Goal: Task Accomplishment & Management: Complete application form

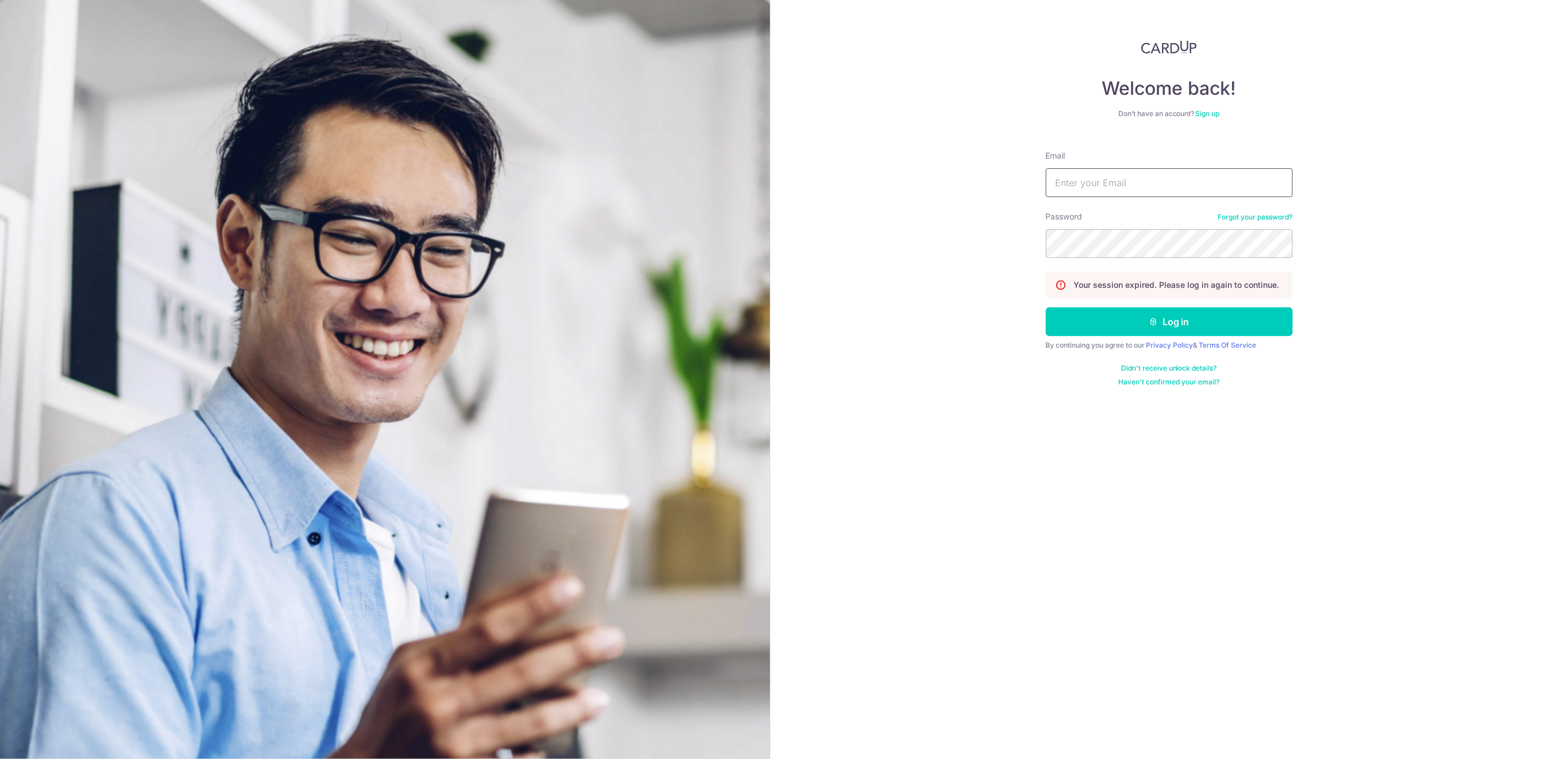
click at [1246, 177] on input "Email" at bounding box center [1169, 183] width 247 height 29
type input "finance@centaursgroup.com"
click at [1229, 327] on button "Log in" at bounding box center [1169, 321] width 247 height 29
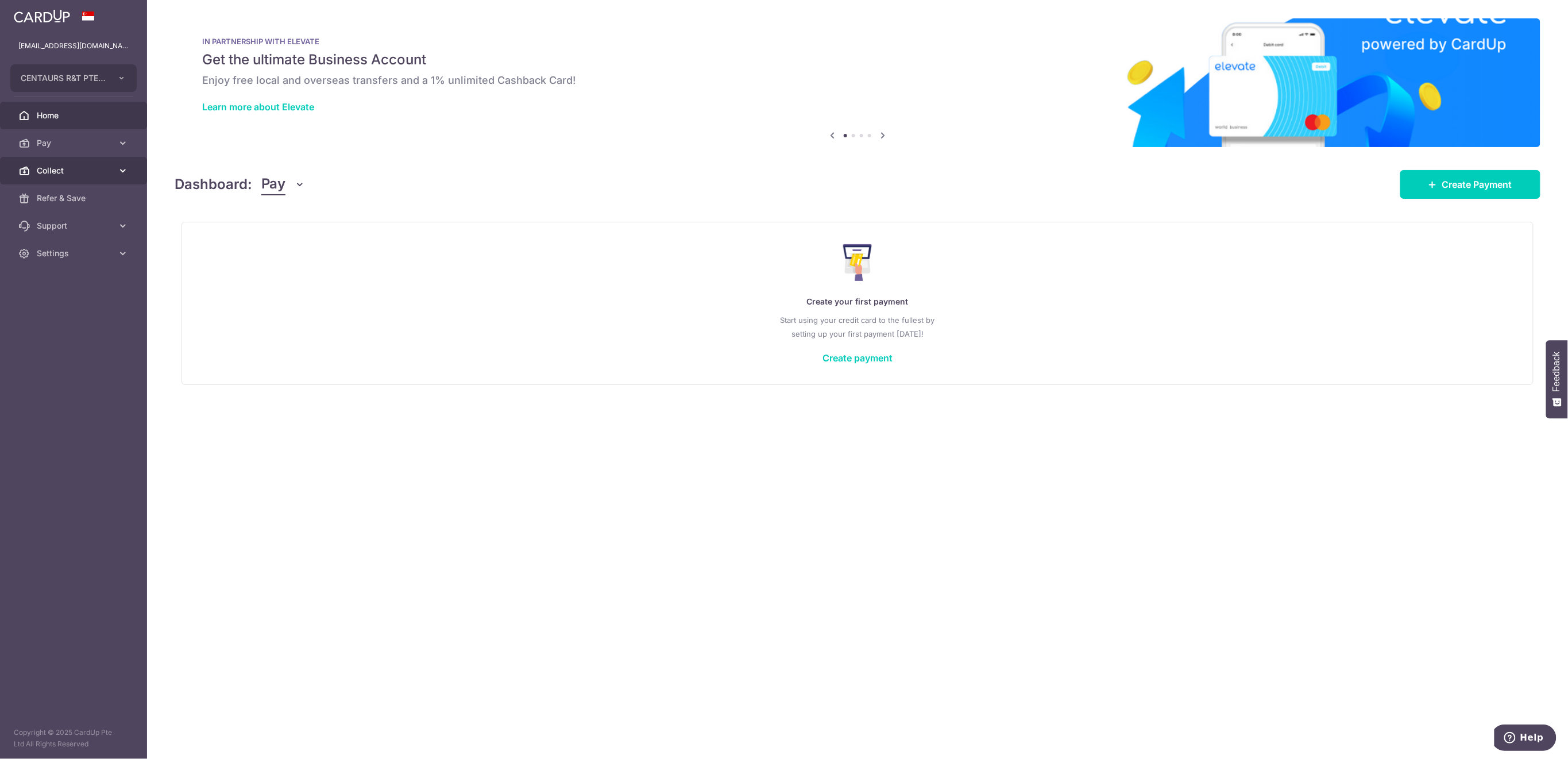
click at [83, 178] on link "Collect" at bounding box center [73, 170] width 147 height 28
click at [84, 197] on span "Dashboard" at bounding box center [75, 198] width 76 height 11
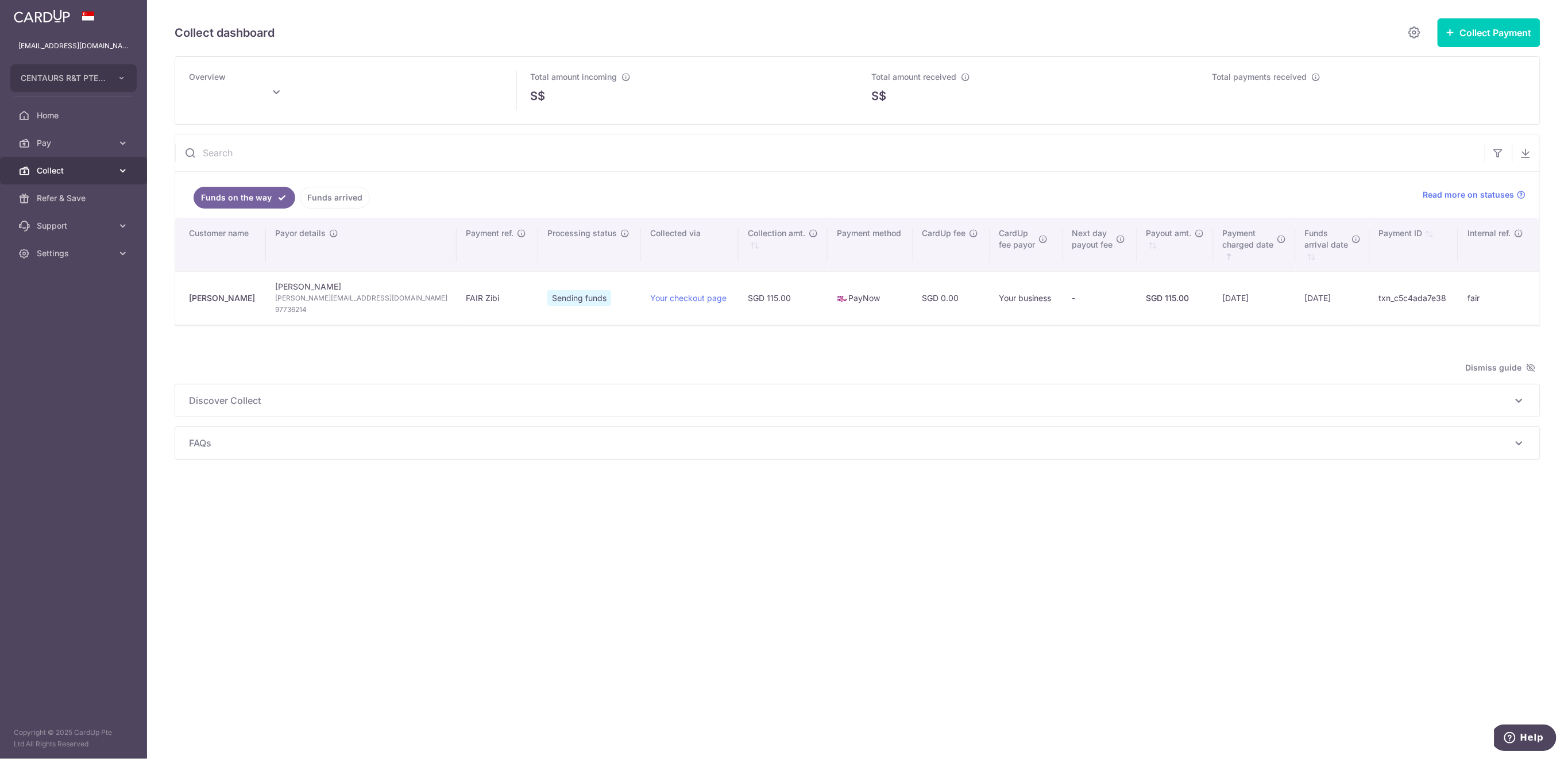
click at [59, 162] on link "Collect" at bounding box center [73, 170] width 147 height 28
click at [83, 253] on span "Payment Requests" at bounding box center [75, 253] width 76 height 11
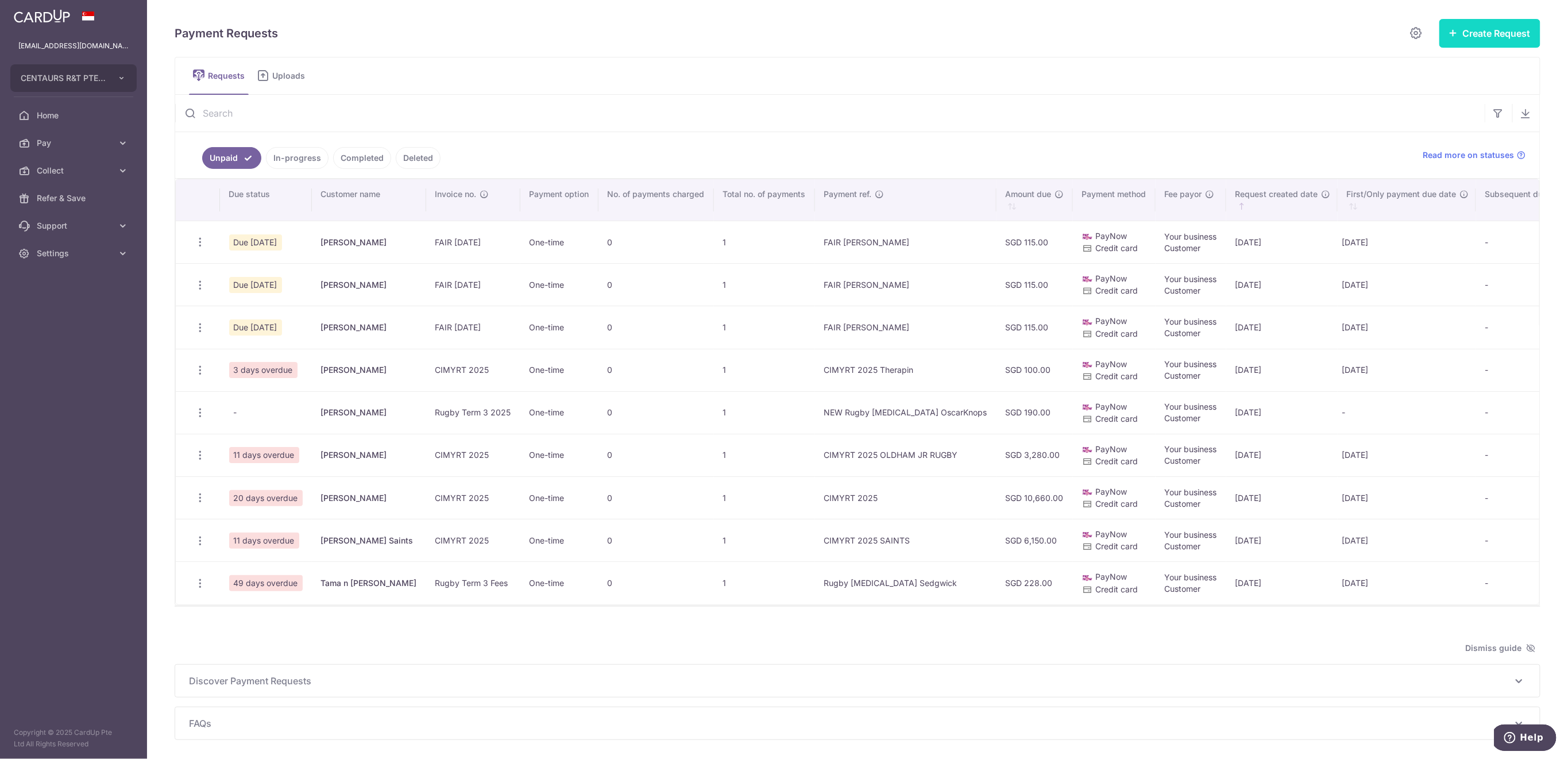
click at [1499, 27] on button "Create Request" at bounding box center [1490, 33] width 101 height 29
click at [1456, 64] on span "Single Request" at bounding box center [1472, 69] width 118 height 13
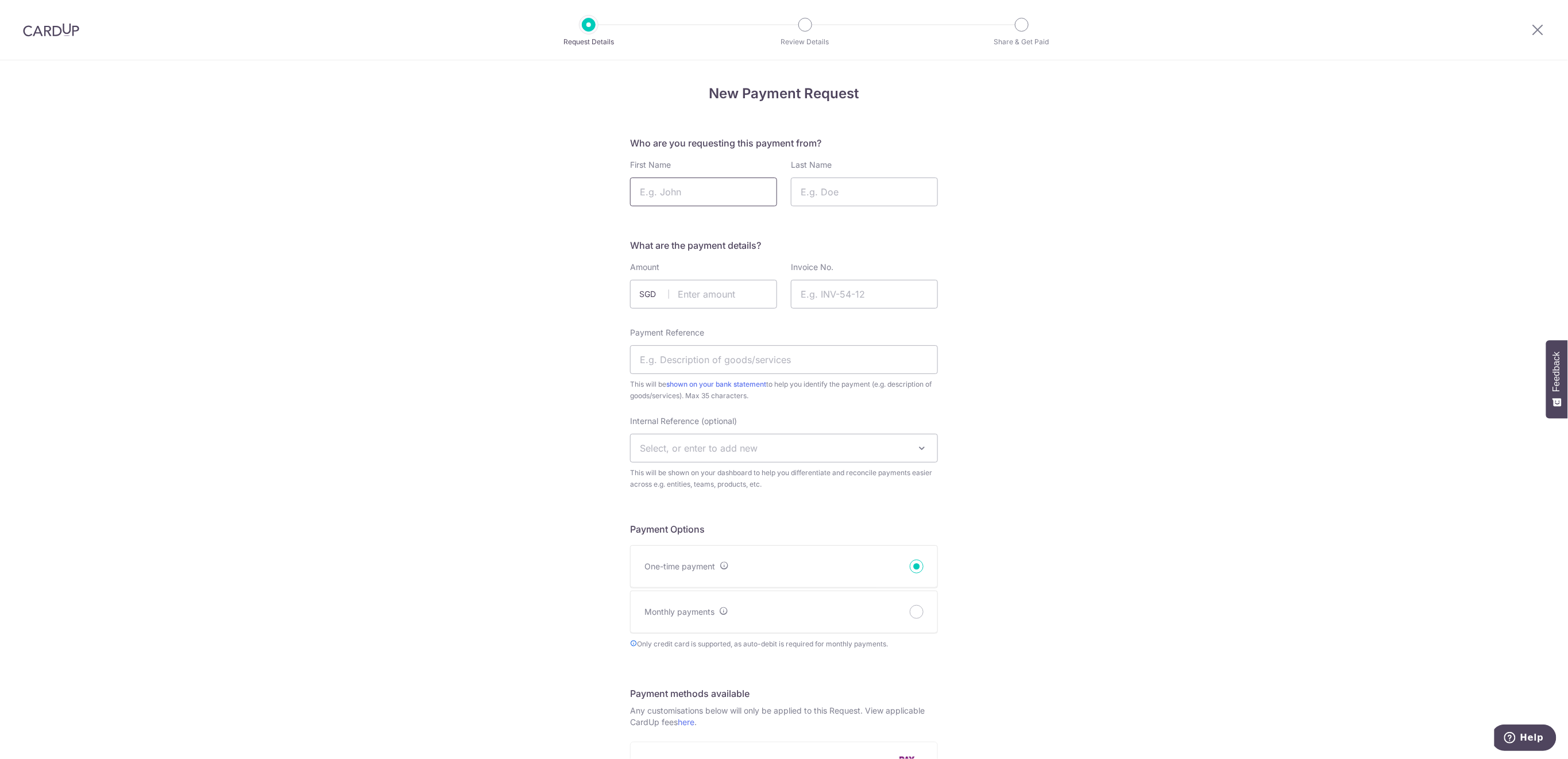
click at [731, 197] on input "First Name" at bounding box center [704, 192] width 147 height 29
type input "Lucas"
click at [830, 188] on input "Last Name" at bounding box center [864, 192] width 147 height 29
type input "Qin"
click at [715, 291] on input "text" at bounding box center [704, 294] width 147 height 29
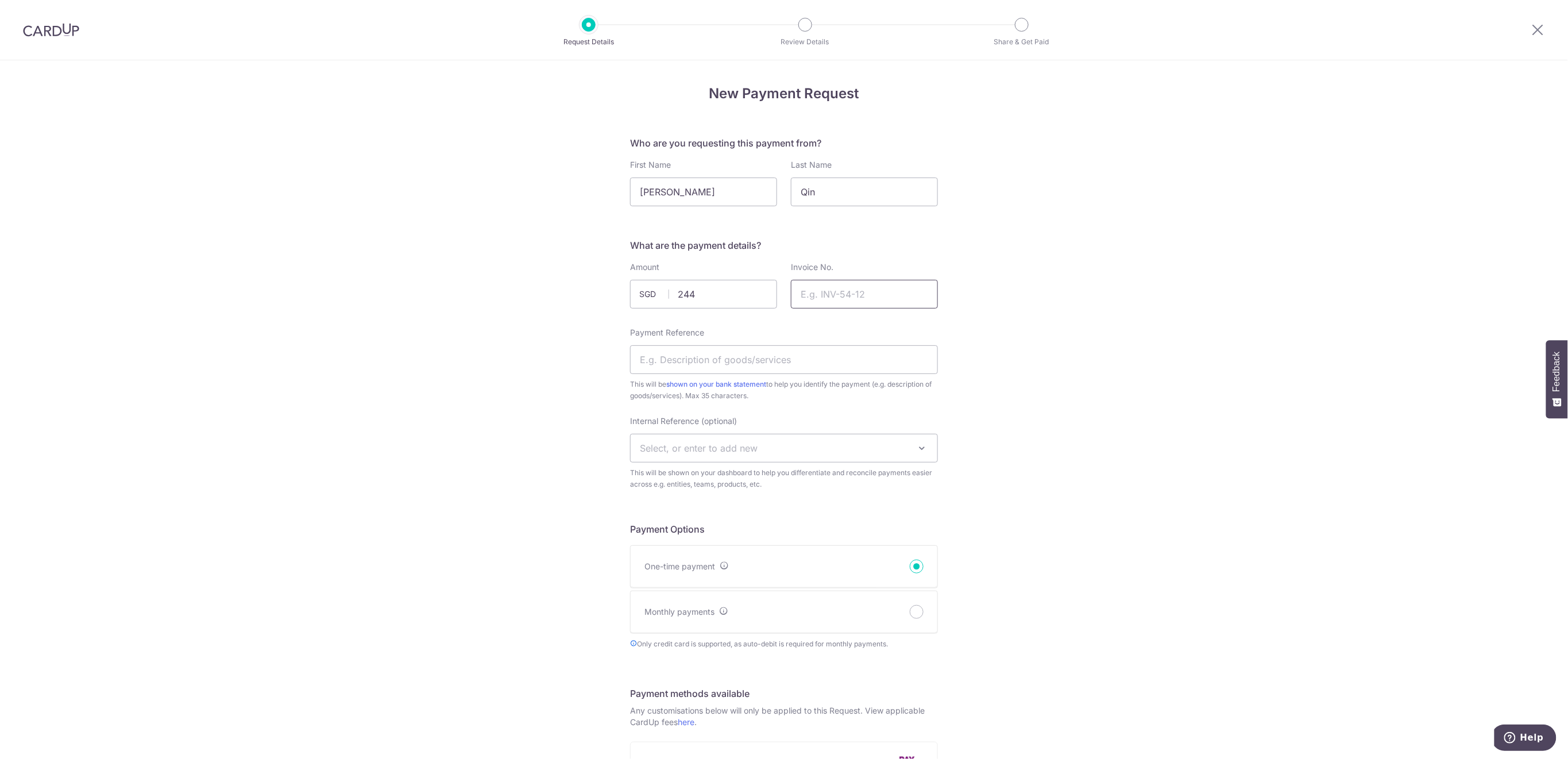
type input "244.00"
click at [877, 295] on input "Invoice No." at bounding box center [864, 294] width 147 height 29
type input "Rugby Term 3 n 4 2025"
click at [711, 362] on input "Payment Reference" at bounding box center [784, 360] width 308 height 29
type input "NEW Rugby Term 3 n 4 LucasQin"
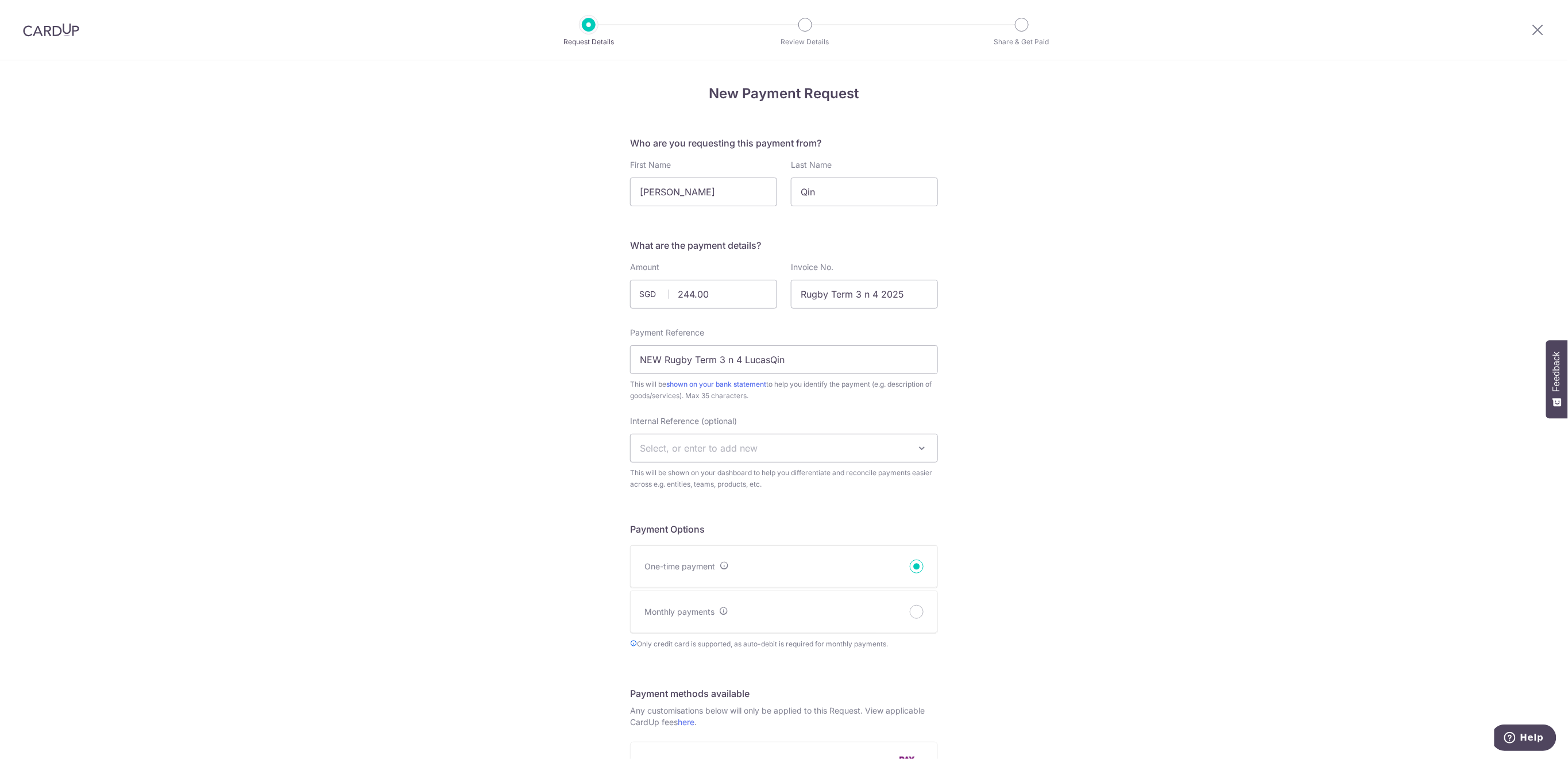
click at [759, 438] on span "Select, or enter to add new" at bounding box center [784, 448] width 307 height 28
type input "U8"
select select "u8"
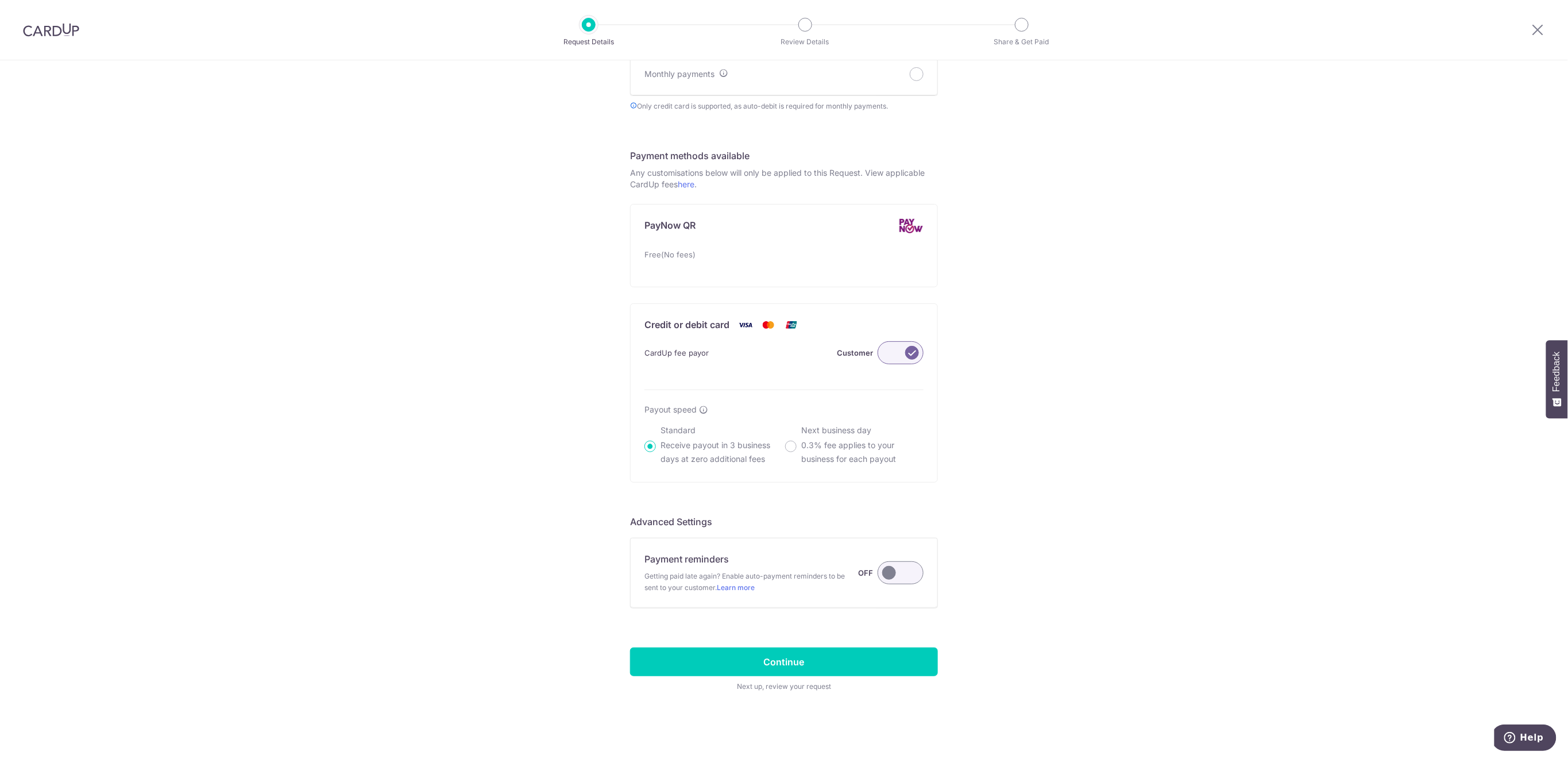
scroll to position [538, 0]
click at [910, 577] on label at bounding box center [901, 572] width 46 height 23
click at [0, 0] on input "Payment reminders Getting paid late again? Enable auto-payment reminders to be …" at bounding box center [0, 0] width 0 height 0
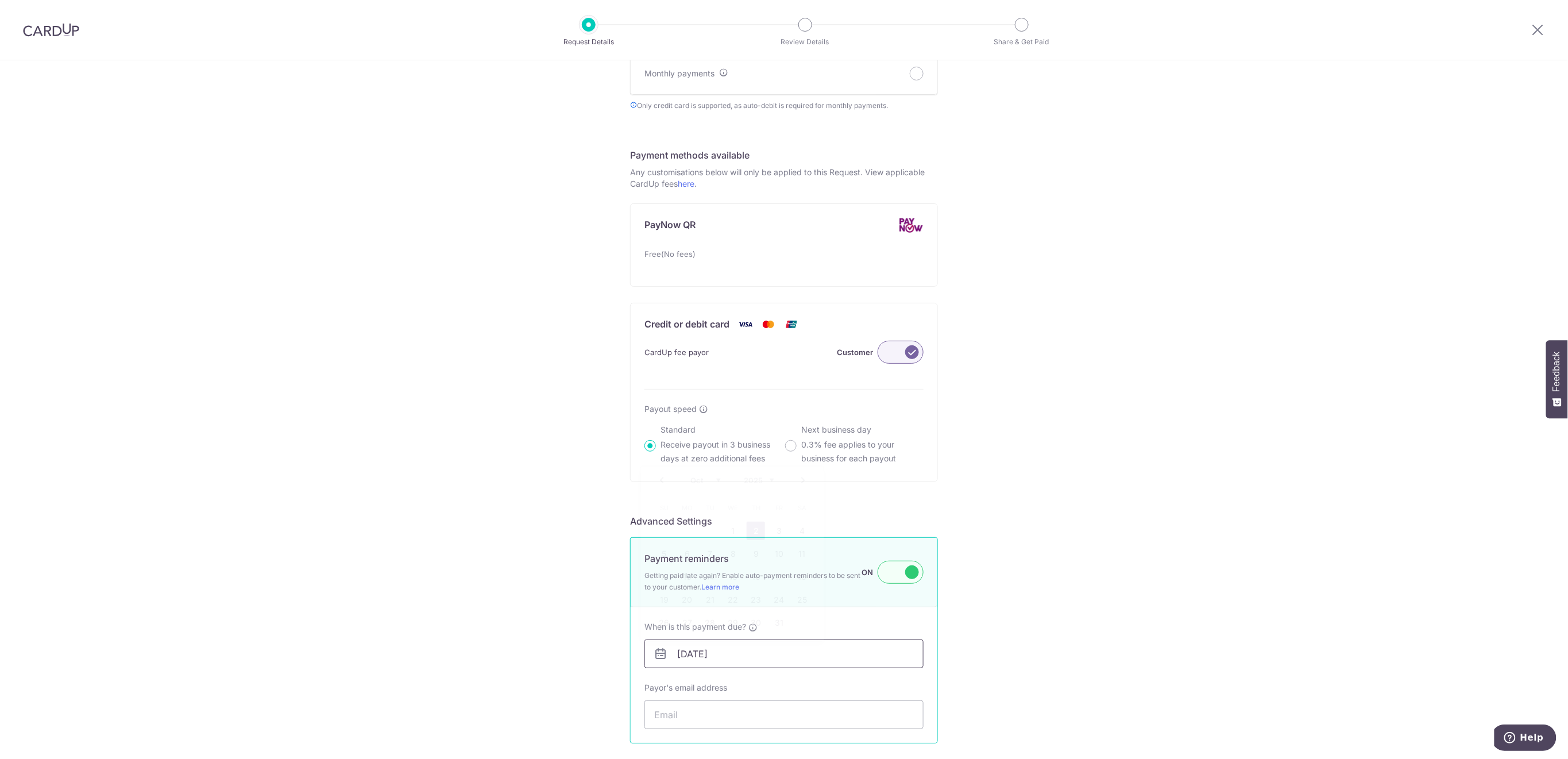
click at [869, 651] on input "02/10/2025" at bounding box center [784, 654] width 279 height 29
click at [726, 558] on link "8" at bounding box center [732, 554] width 18 height 18
type input "08/10/2025"
click at [700, 718] on input "Payor's email address" at bounding box center [784, 715] width 279 height 29
click at [792, 712] on input "Payor's email address" at bounding box center [784, 715] width 279 height 29
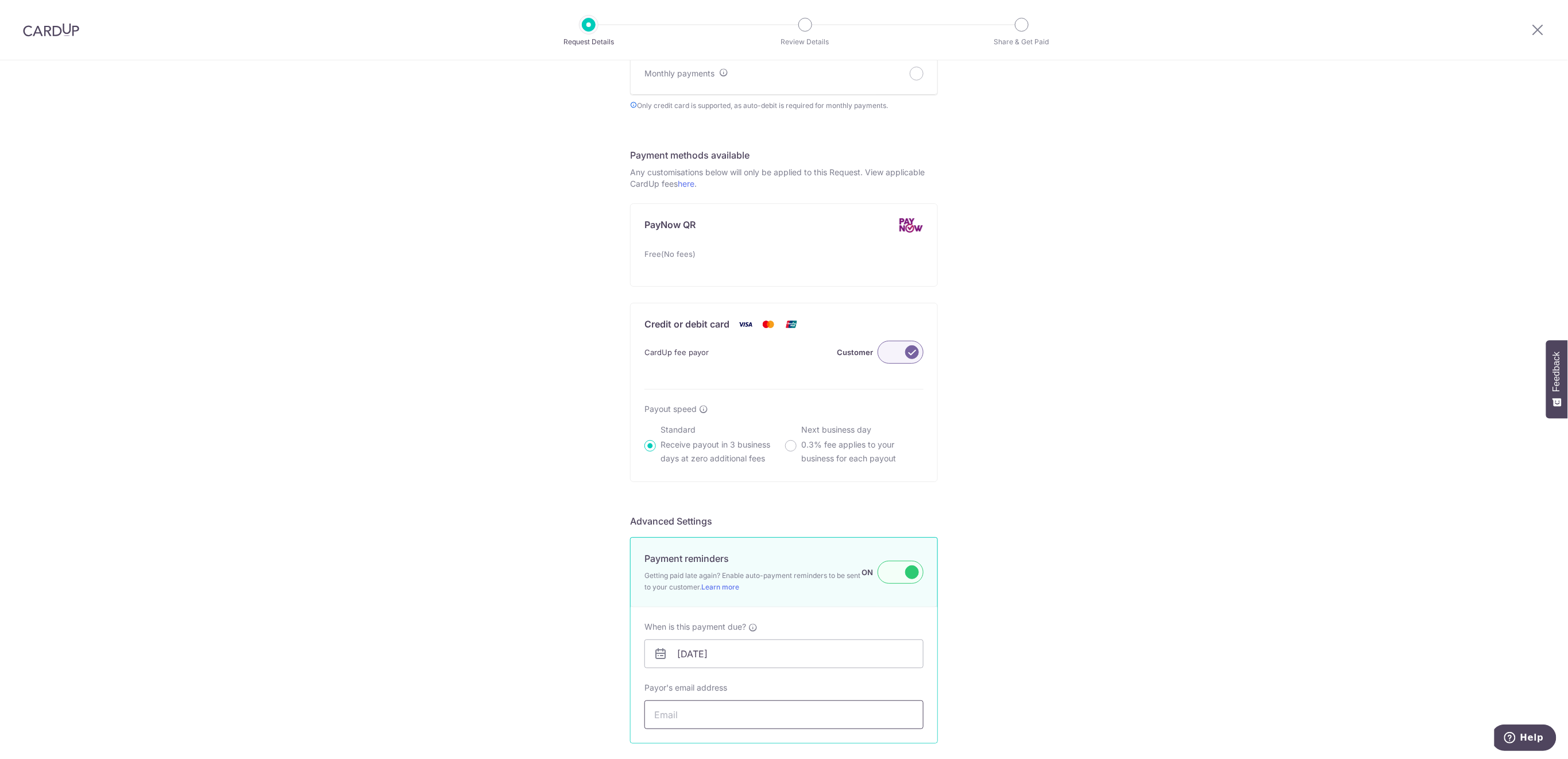
paste input "[EMAIL_ADDRESS][MEDICAL_DATA][DOMAIN_NAME]"
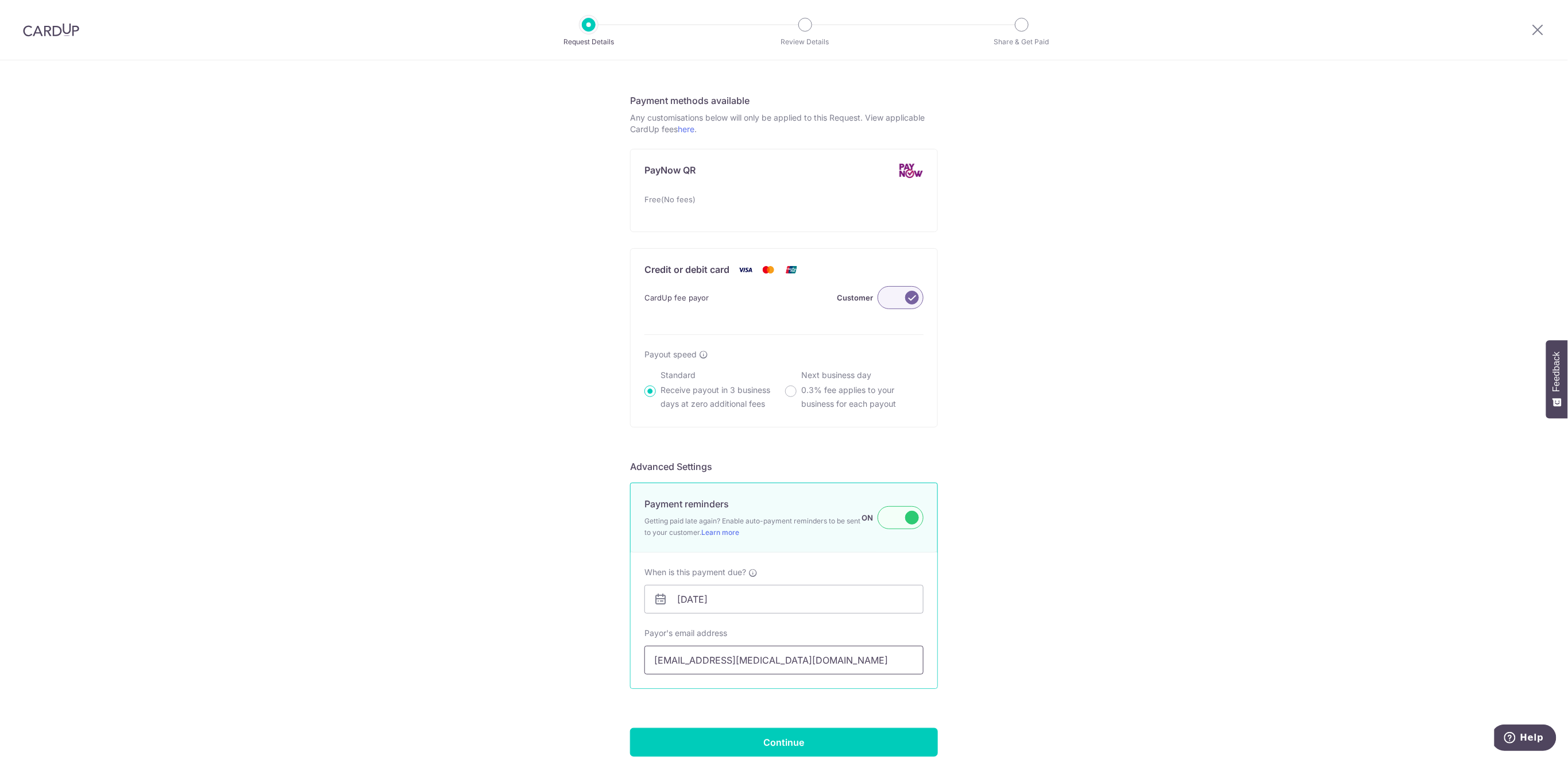
scroll to position [675, 0]
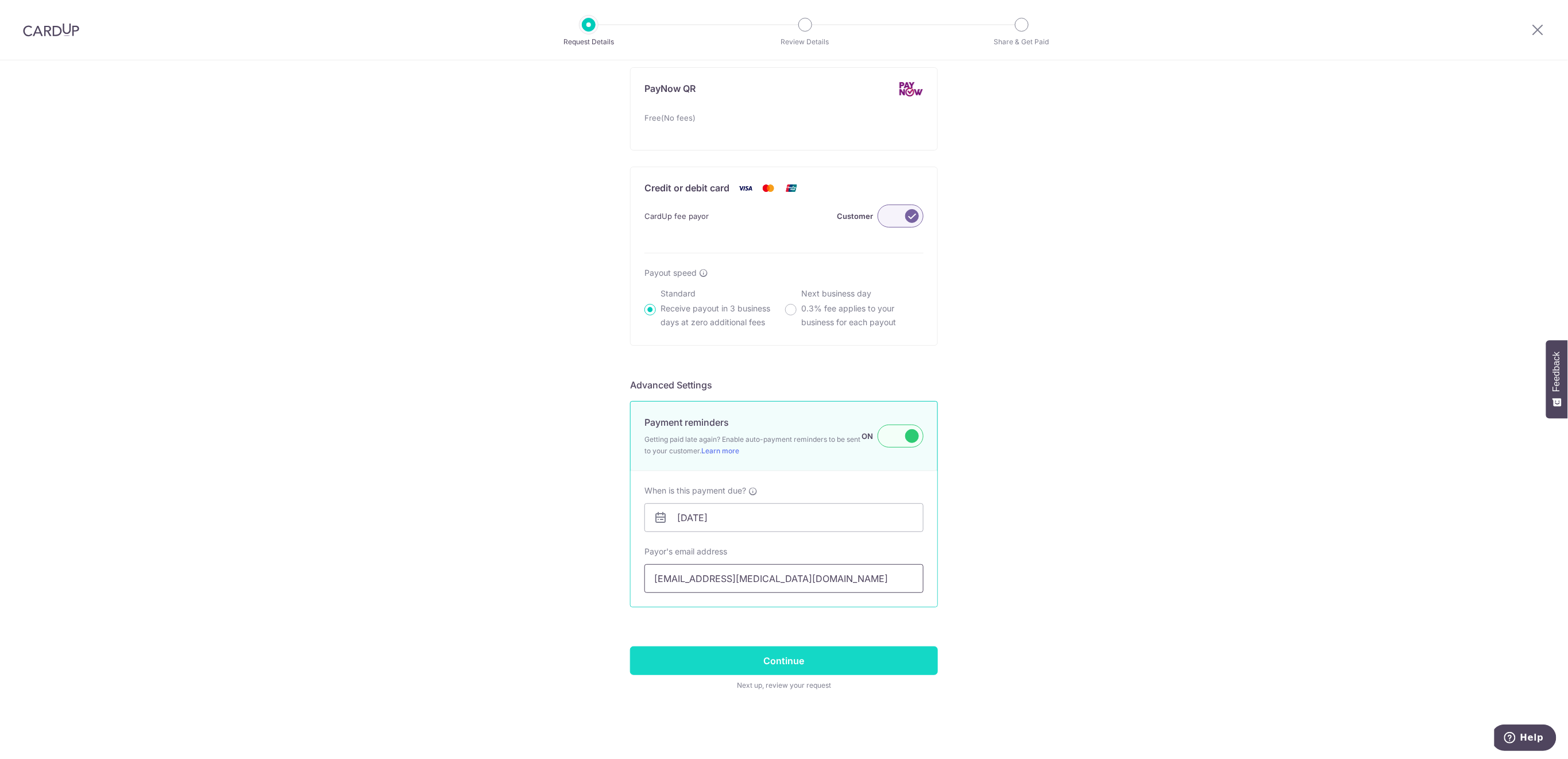
type input "[EMAIL_ADDRESS][MEDICAL_DATA][DOMAIN_NAME]"
click at [887, 664] on input "Continue" at bounding box center [784, 661] width 308 height 29
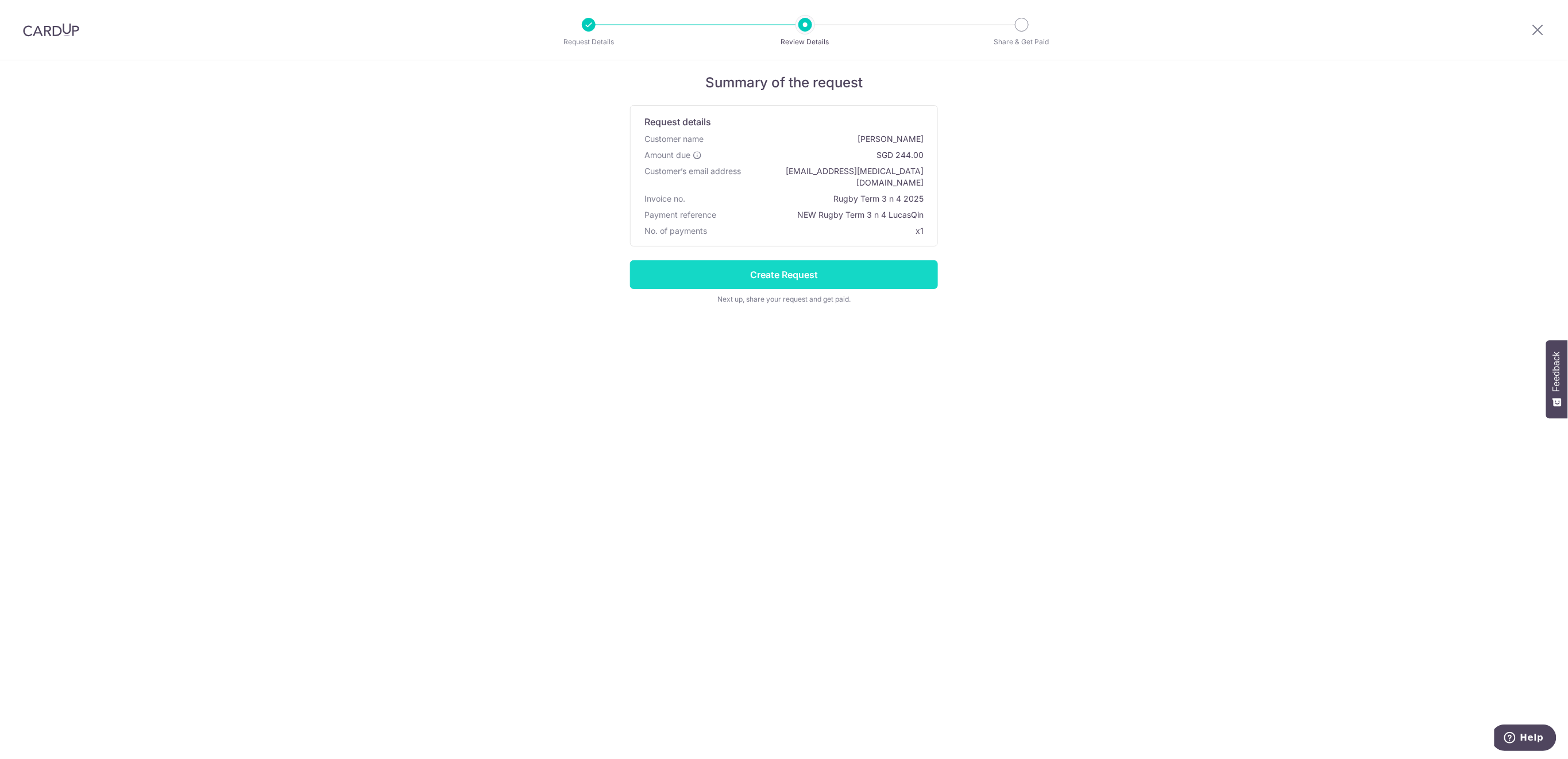
click at [866, 266] on input "Create Request" at bounding box center [784, 274] width 308 height 29
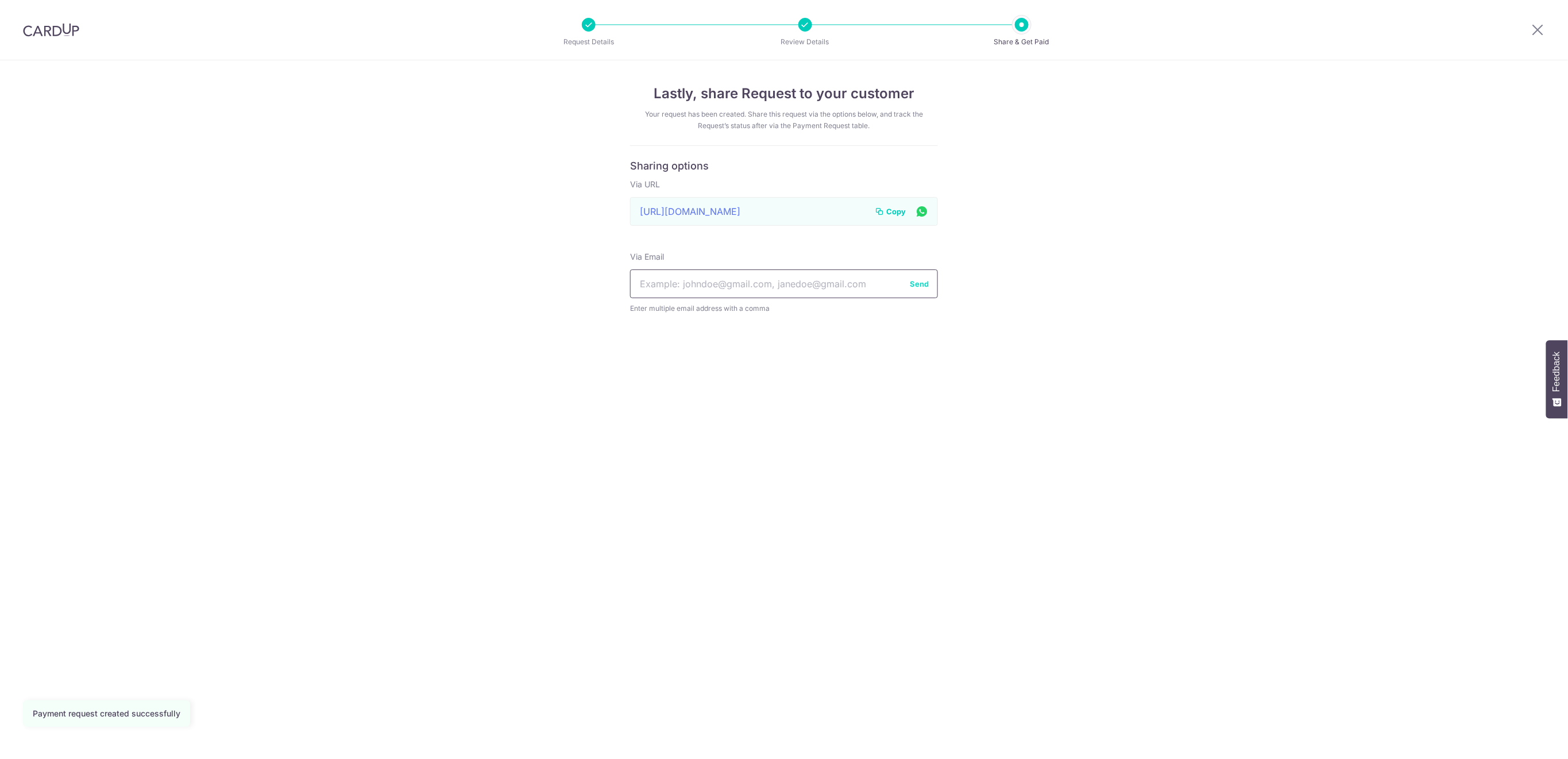
click at [743, 288] on input "text" at bounding box center [784, 284] width 308 height 29
paste input "[EMAIL_ADDRESS][MEDICAL_DATA][DOMAIN_NAME]"
type input "[EMAIL_ADDRESS][MEDICAL_DATA][DOMAIN_NAME]"
click at [920, 283] on button "Send" at bounding box center [919, 284] width 19 height 11
click at [1542, 33] on icon at bounding box center [1538, 29] width 13 height 14
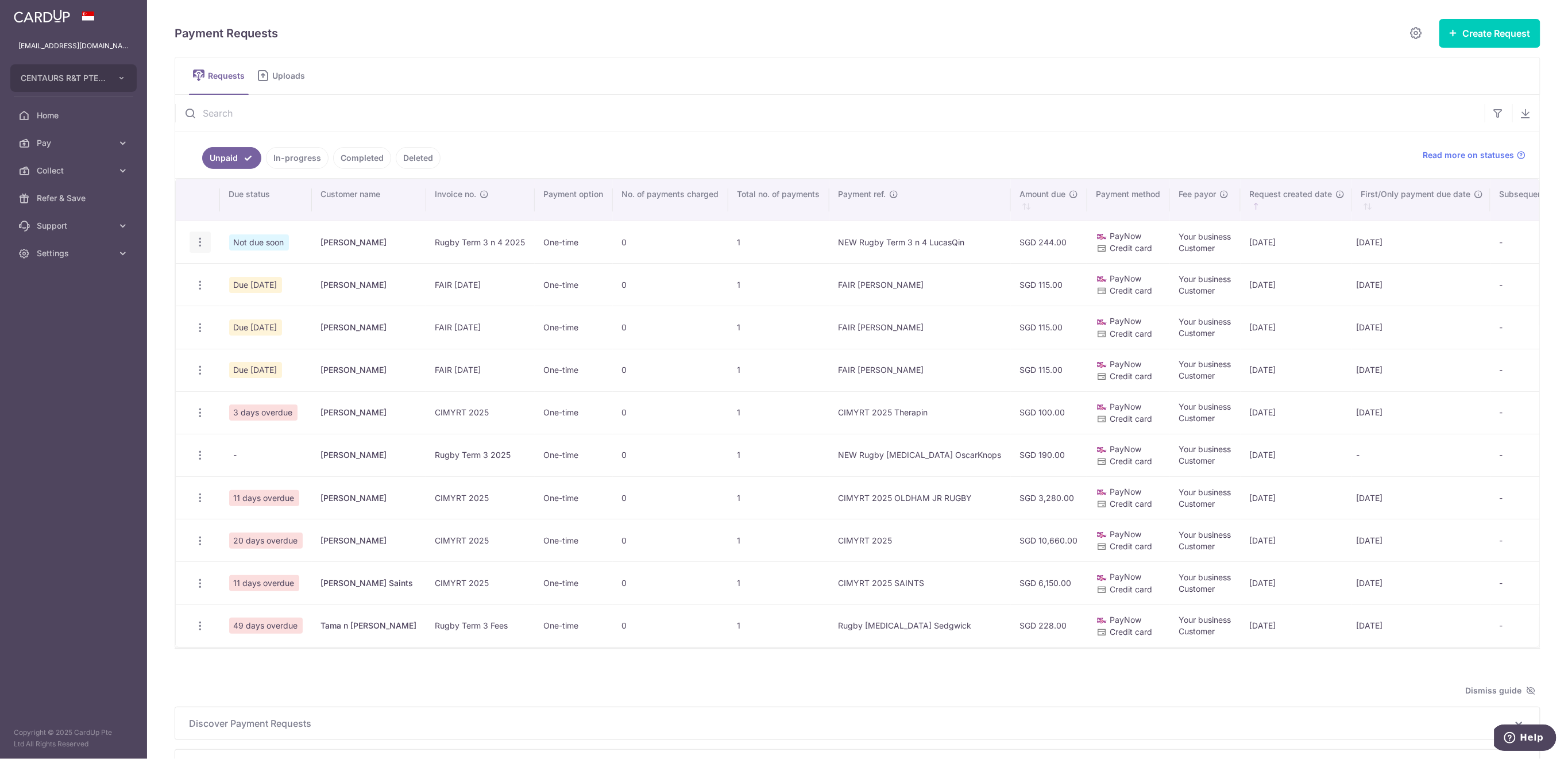
click at [197, 239] on icon "button" at bounding box center [200, 242] width 12 height 12
click at [237, 271] on span "Update Request" at bounding box center [258, 274] width 72 height 13
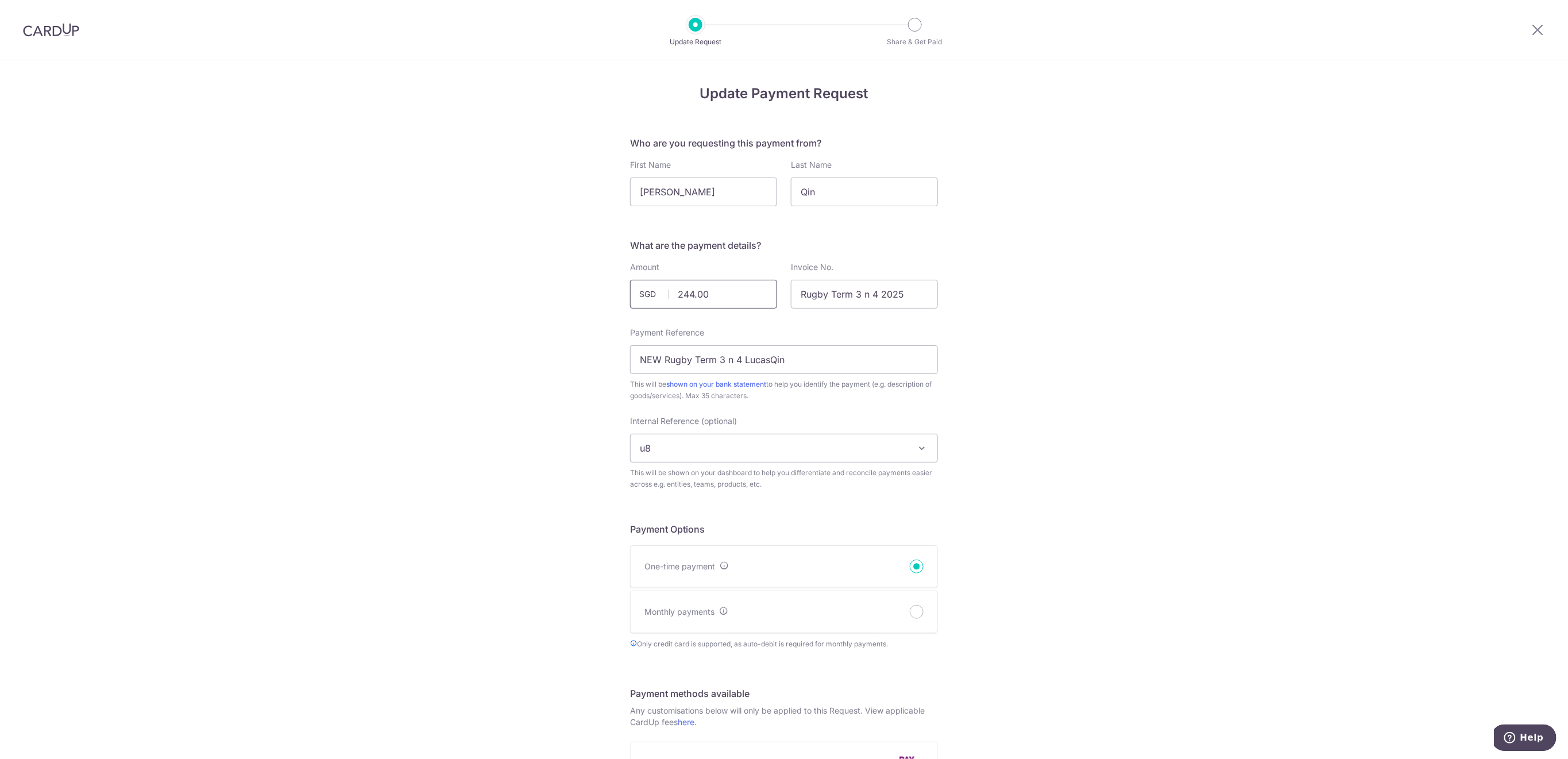
click at [682, 295] on input "244.00" at bounding box center [704, 294] width 147 height 29
type input "224.00"
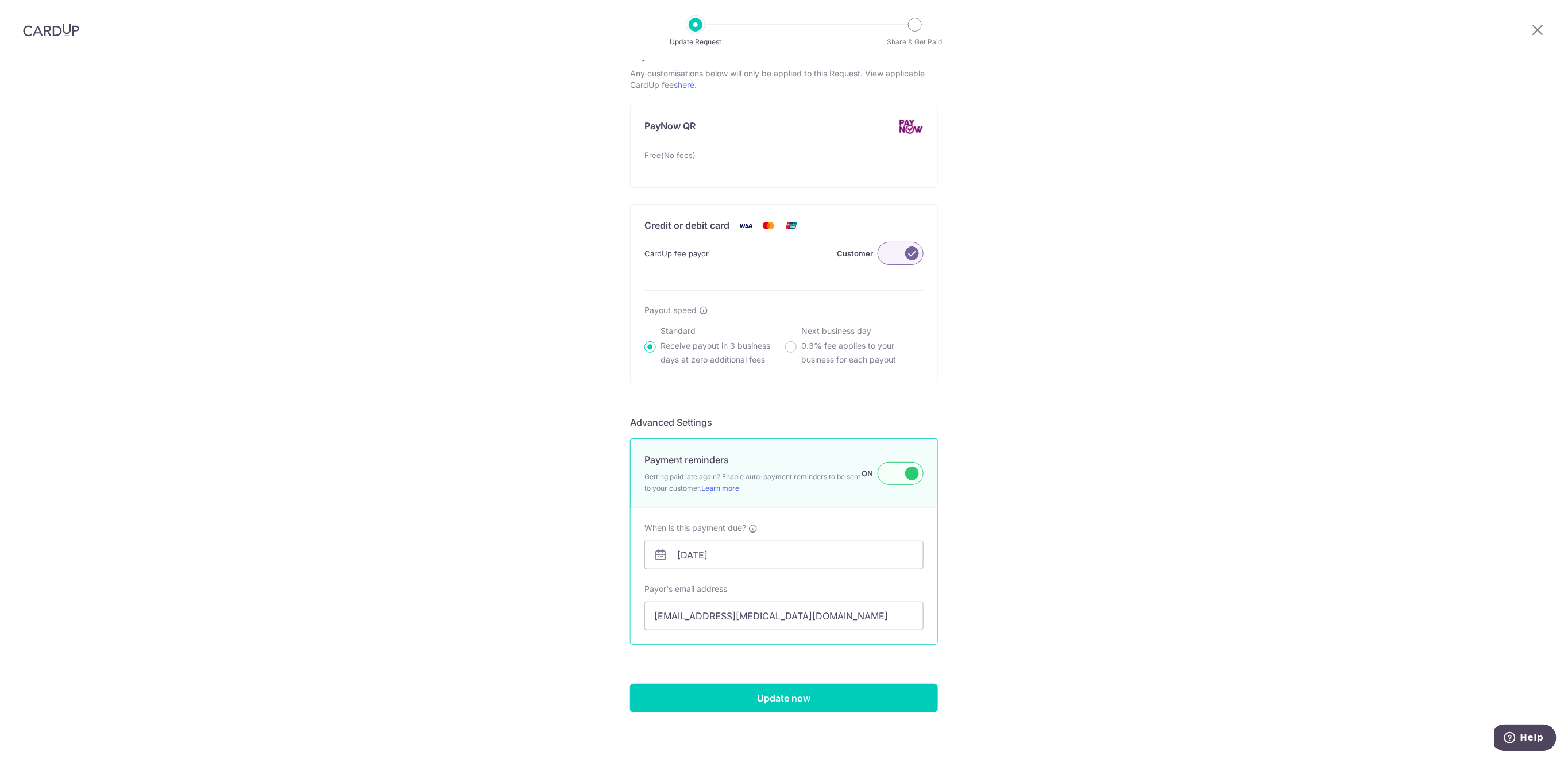
scroll to position [658, 0]
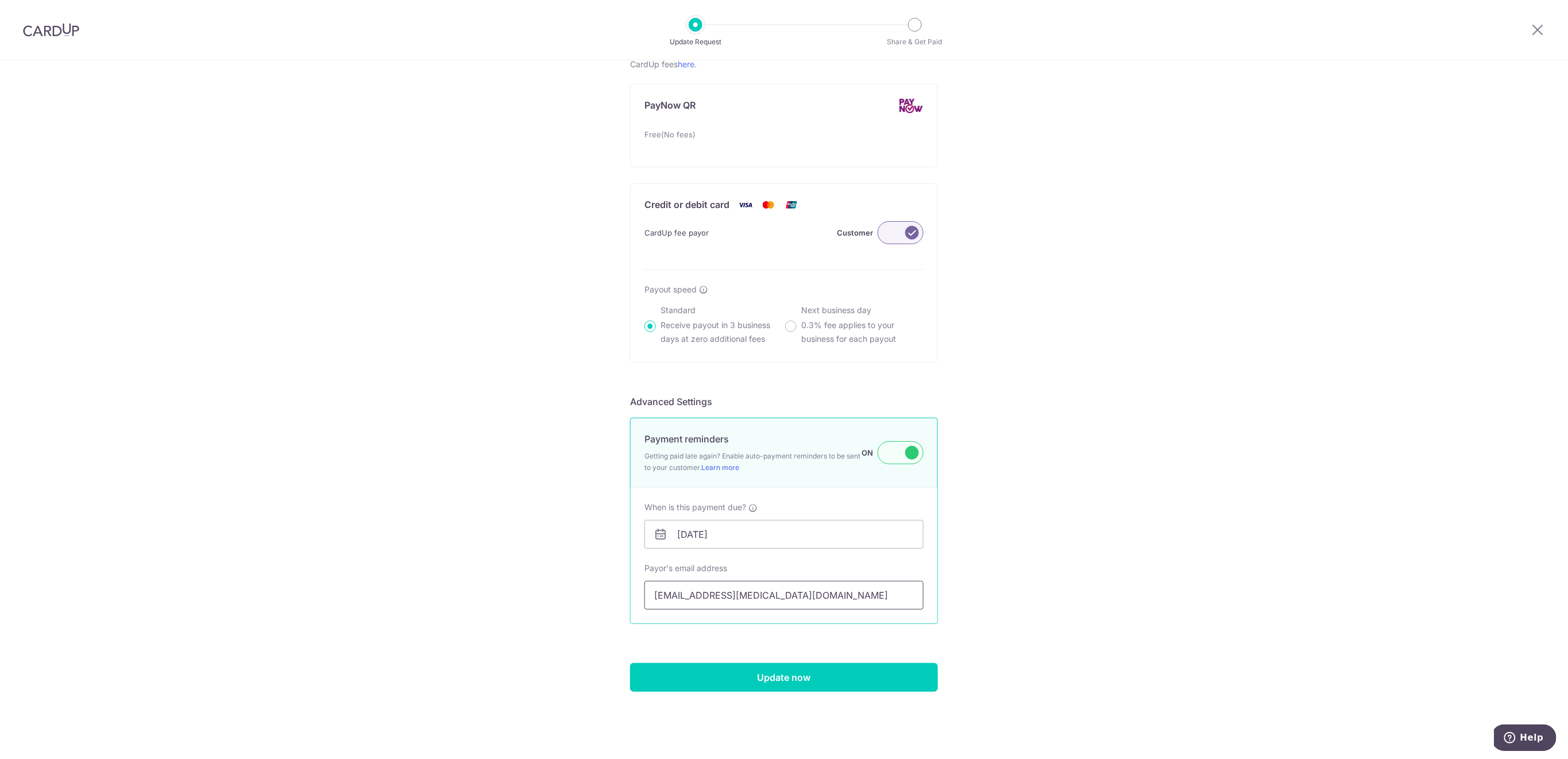
drag, startPoint x: 780, startPoint y: 593, endPoint x: 631, endPoint y: 593, distance: 149.0
click at [631, 593] on div "When is this payment due? 08/10/2025 Upon updating this Request, an email will …" at bounding box center [784, 555] width 307 height 135
click at [805, 677] on input "Update now" at bounding box center [784, 677] width 308 height 29
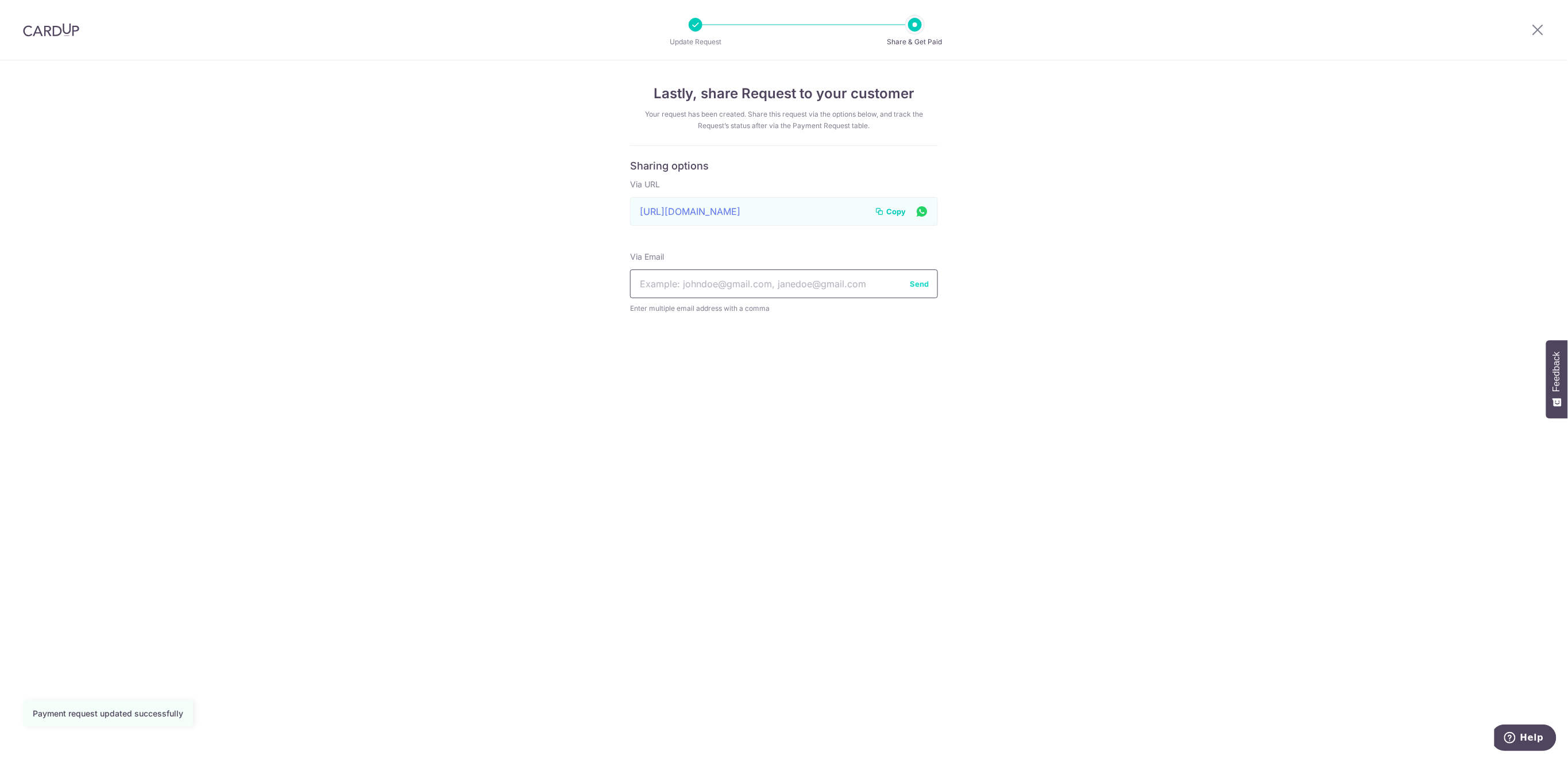
click at [768, 288] on input "text" at bounding box center [784, 284] width 308 height 29
paste input "[EMAIL_ADDRESS][MEDICAL_DATA][DOMAIN_NAME]"
type input "[EMAIL_ADDRESS][MEDICAL_DATA][DOMAIN_NAME]"
click at [926, 282] on button "Send" at bounding box center [919, 284] width 19 height 11
click at [1542, 30] on icon at bounding box center [1538, 29] width 13 height 14
